Goal: Find specific page/section: Find specific page/section

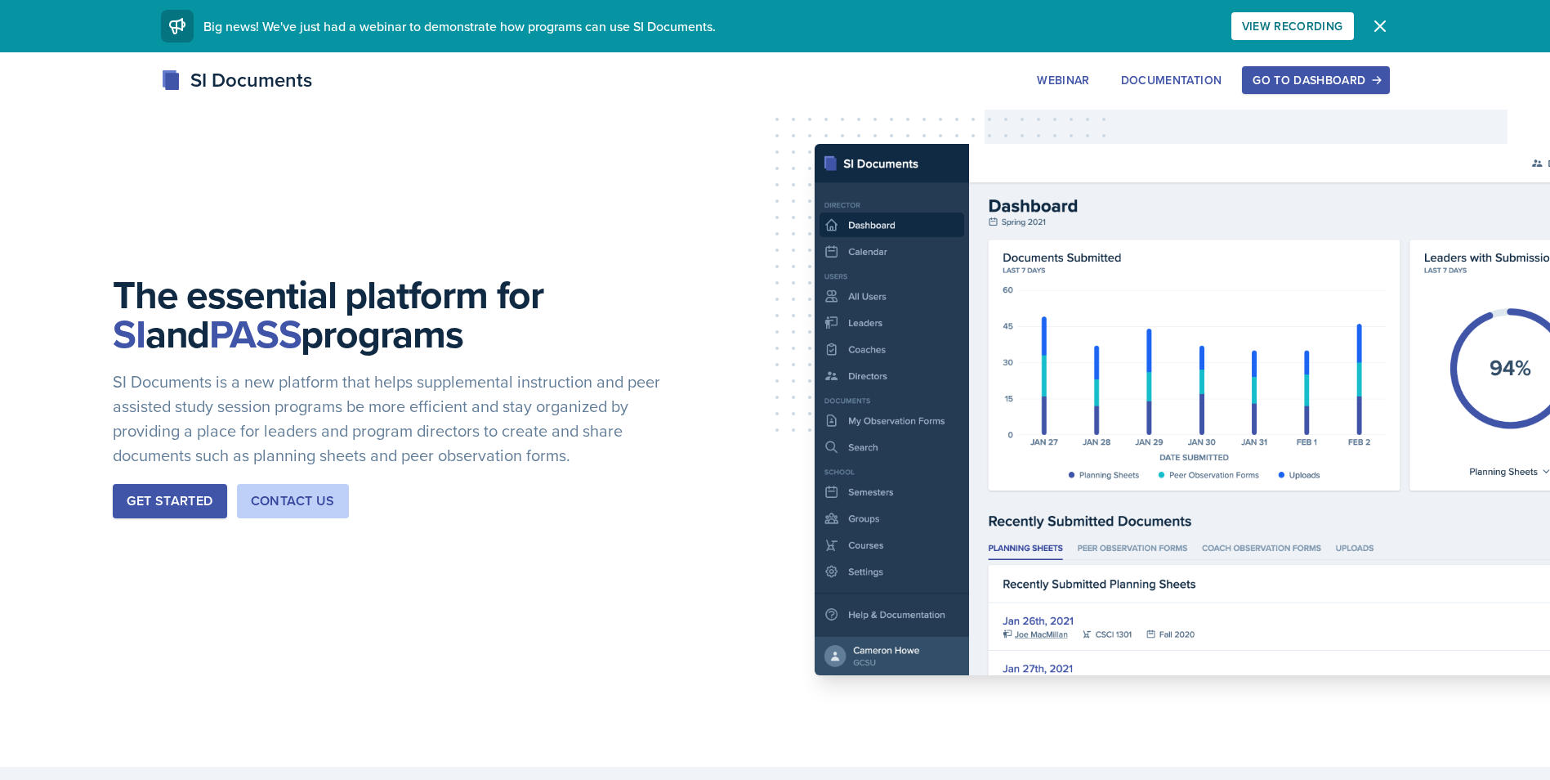
click at [1347, 78] on div "Go to Dashboard" at bounding box center [1316, 80] width 126 height 13
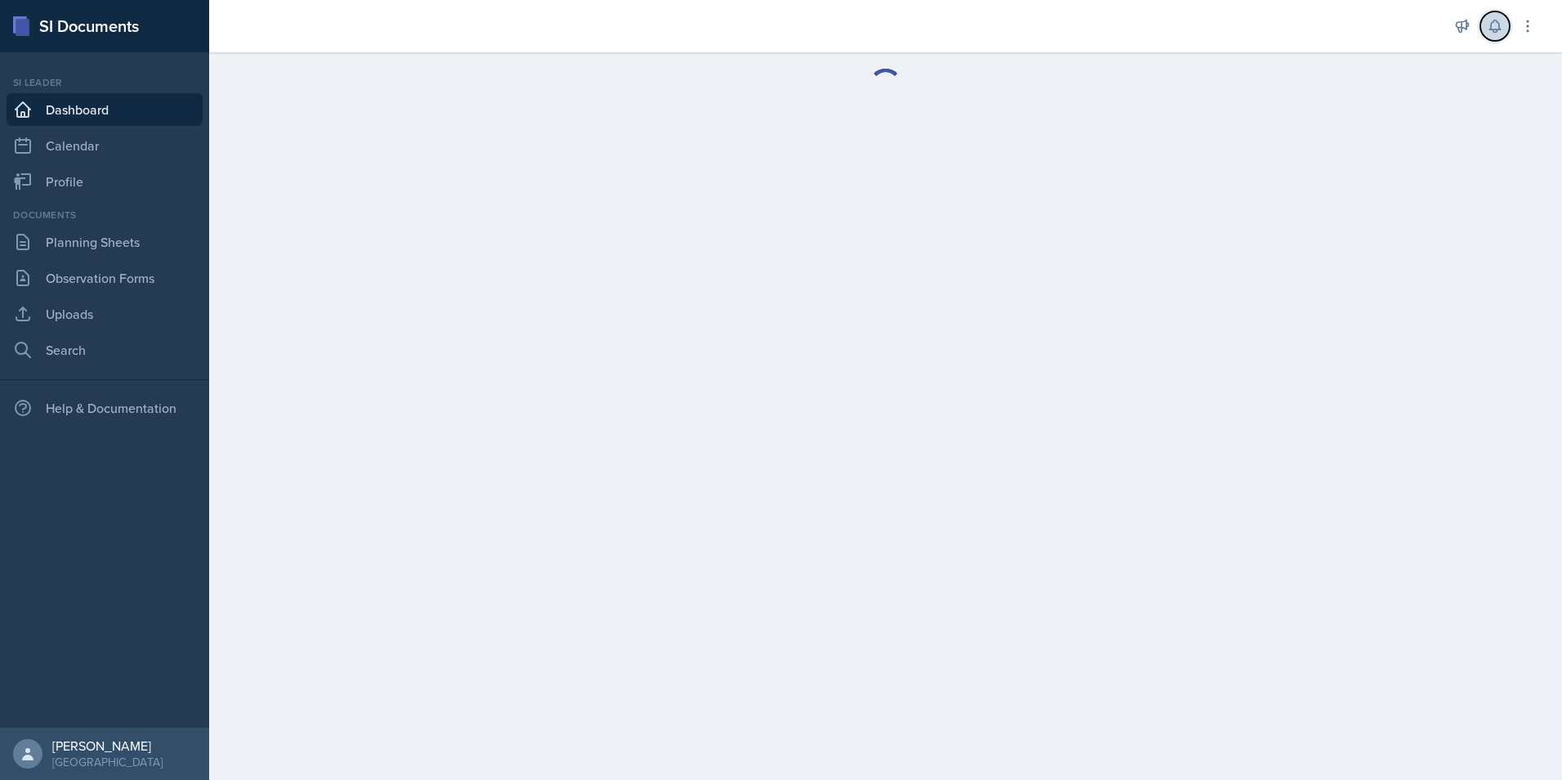
click at [1491, 25] on icon at bounding box center [1495, 26] width 16 height 16
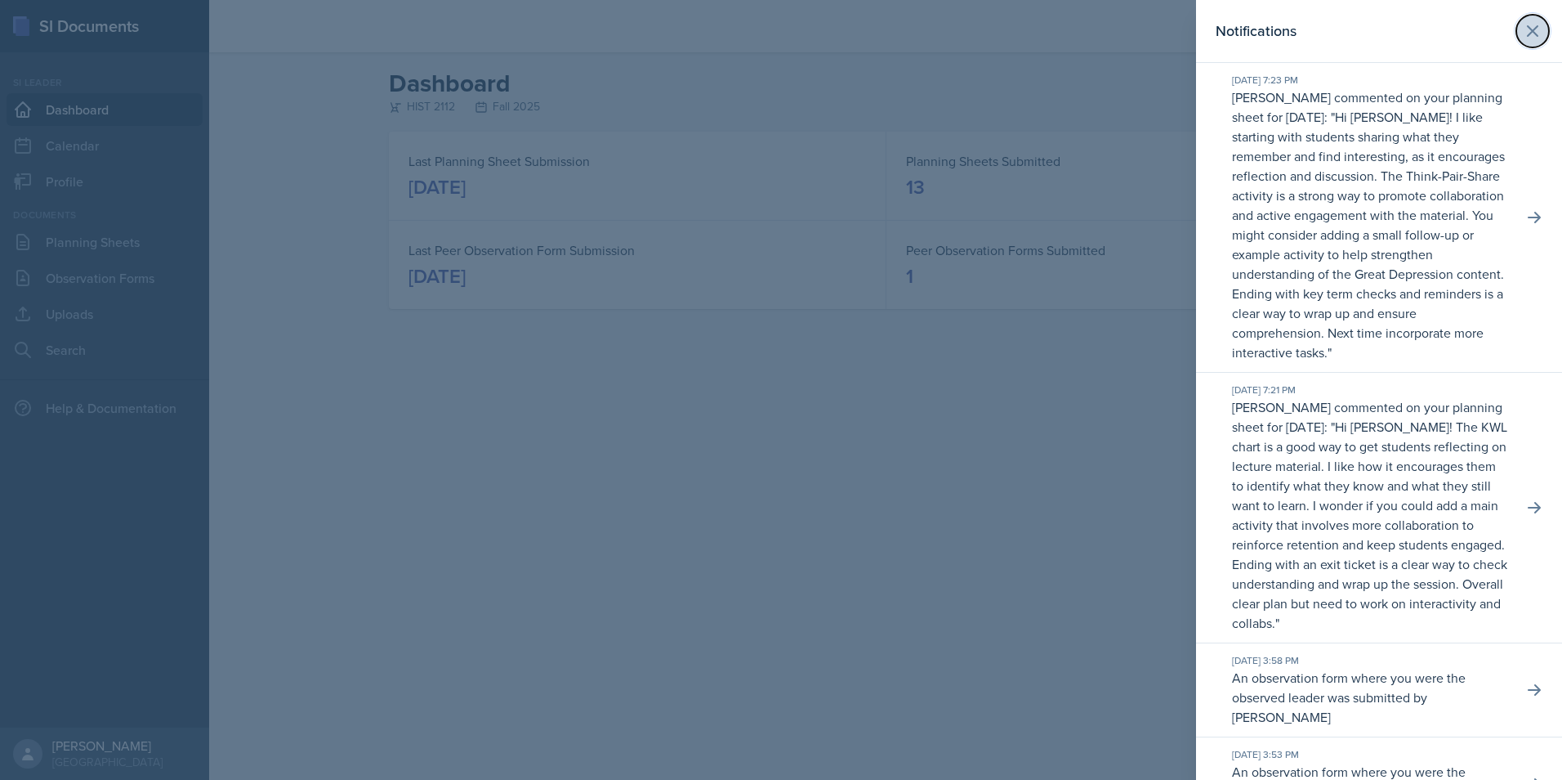
click at [1532, 21] on button at bounding box center [1533, 31] width 33 height 33
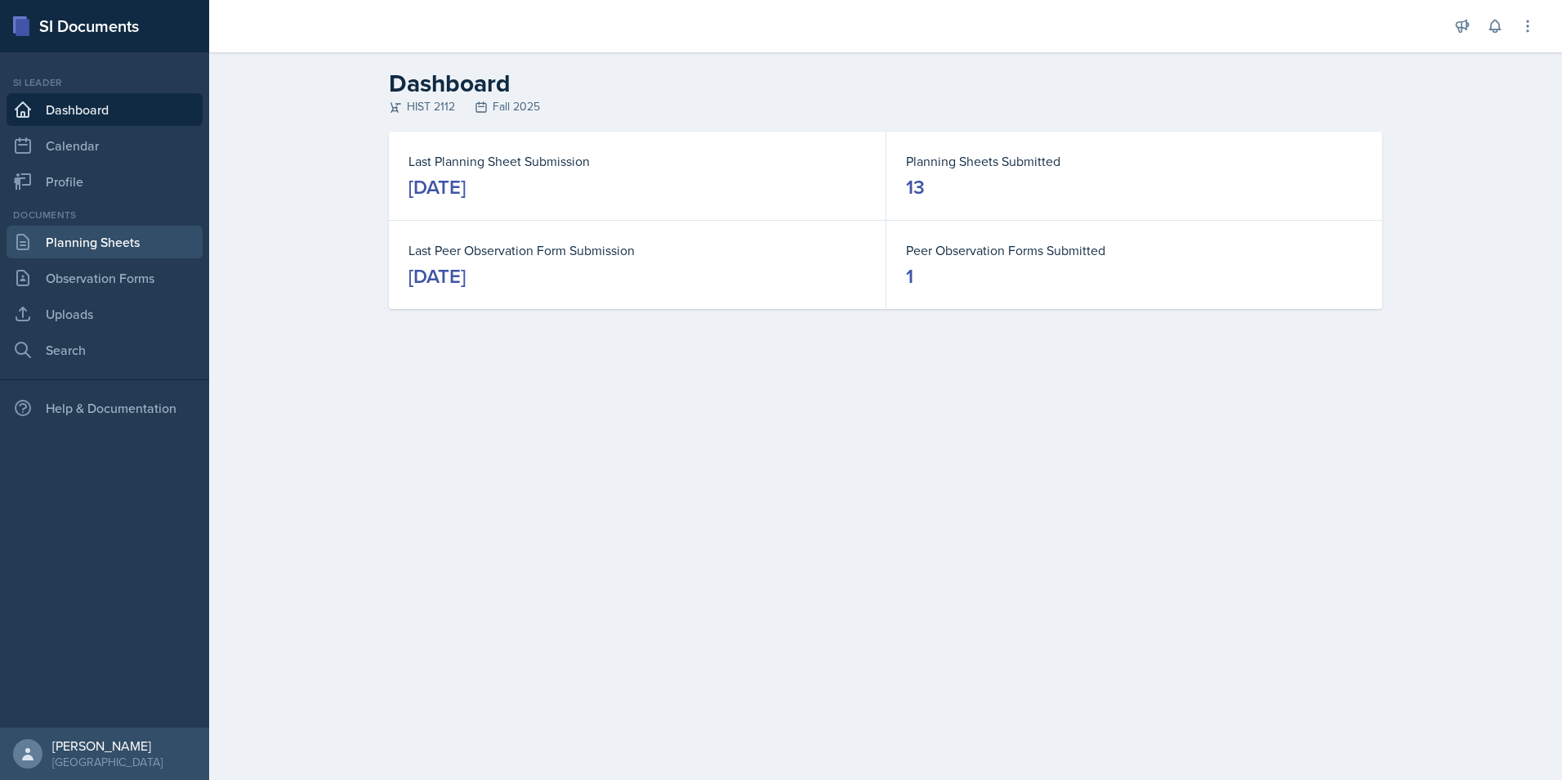
click at [56, 235] on link "Planning Sheets" at bounding box center [105, 242] width 196 height 33
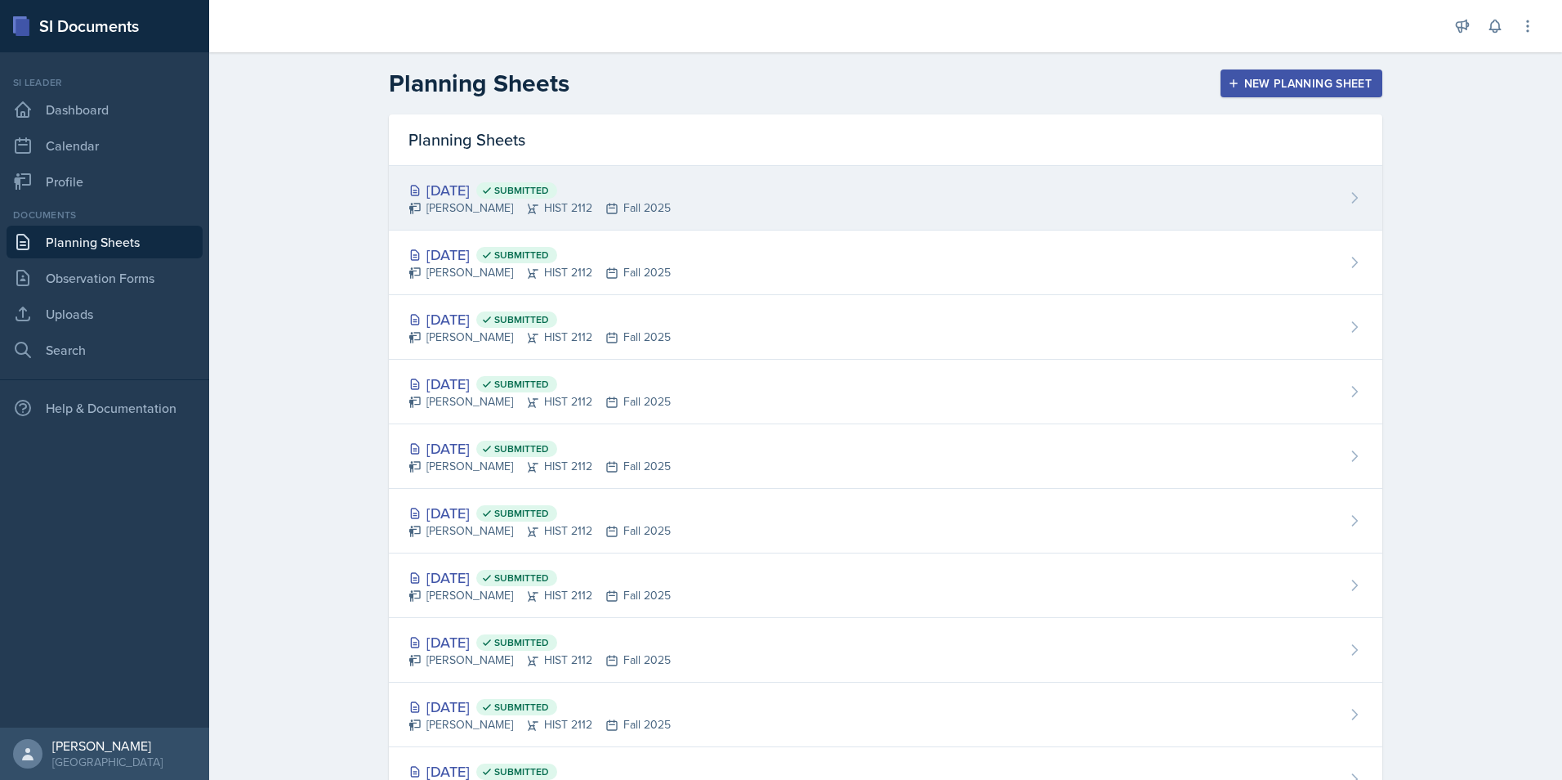
click at [632, 191] on div "[DATE] Submitted" at bounding box center [540, 190] width 262 height 22
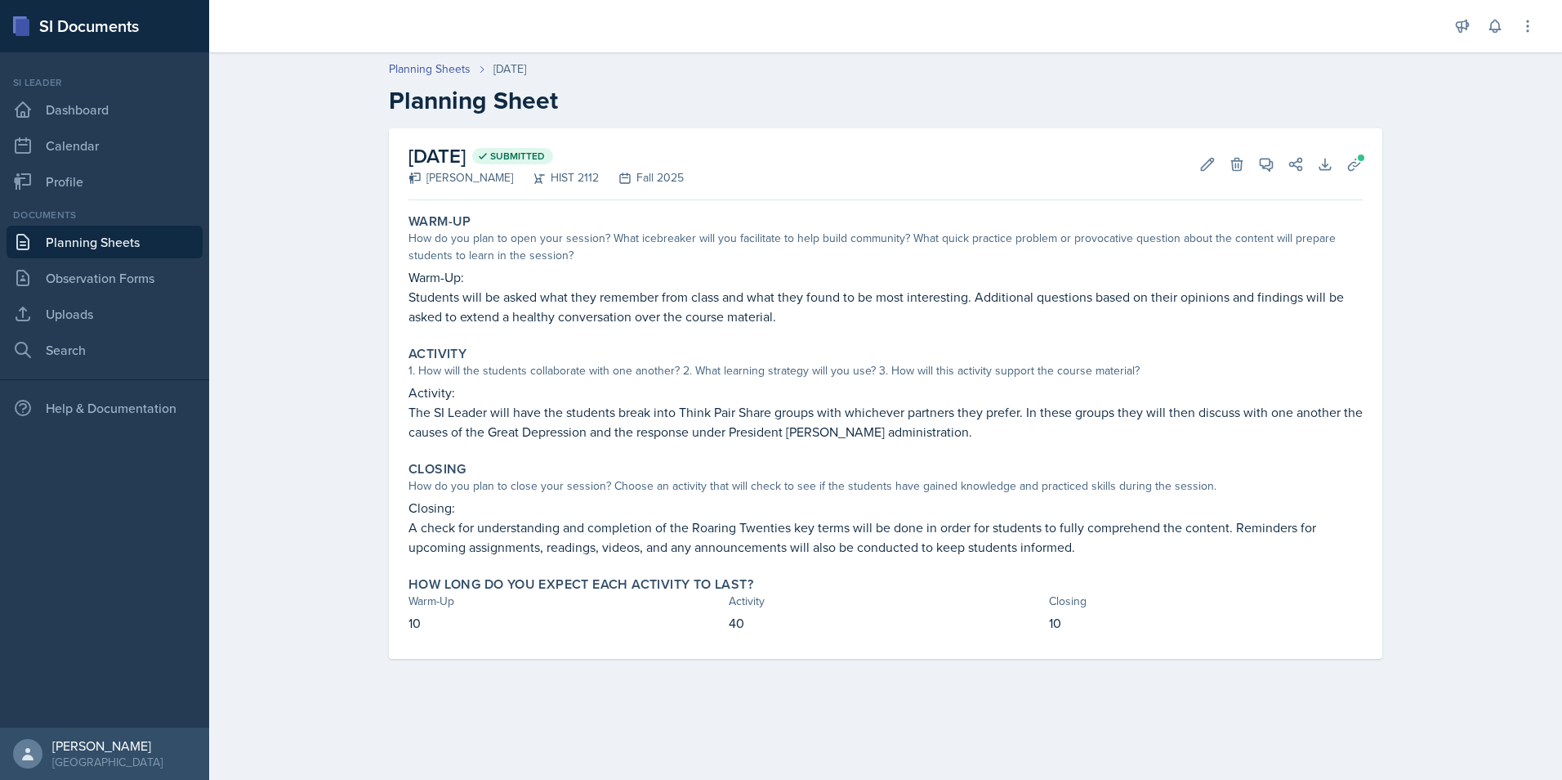
click at [1455, 454] on div "Planning Sheets [DATE] Planning Sheet [DATE] Submitted [PERSON_NAME] HIST 2112 …" at bounding box center [885, 371] width 1353 height 654
